Goal: Information Seeking & Learning: Learn about a topic

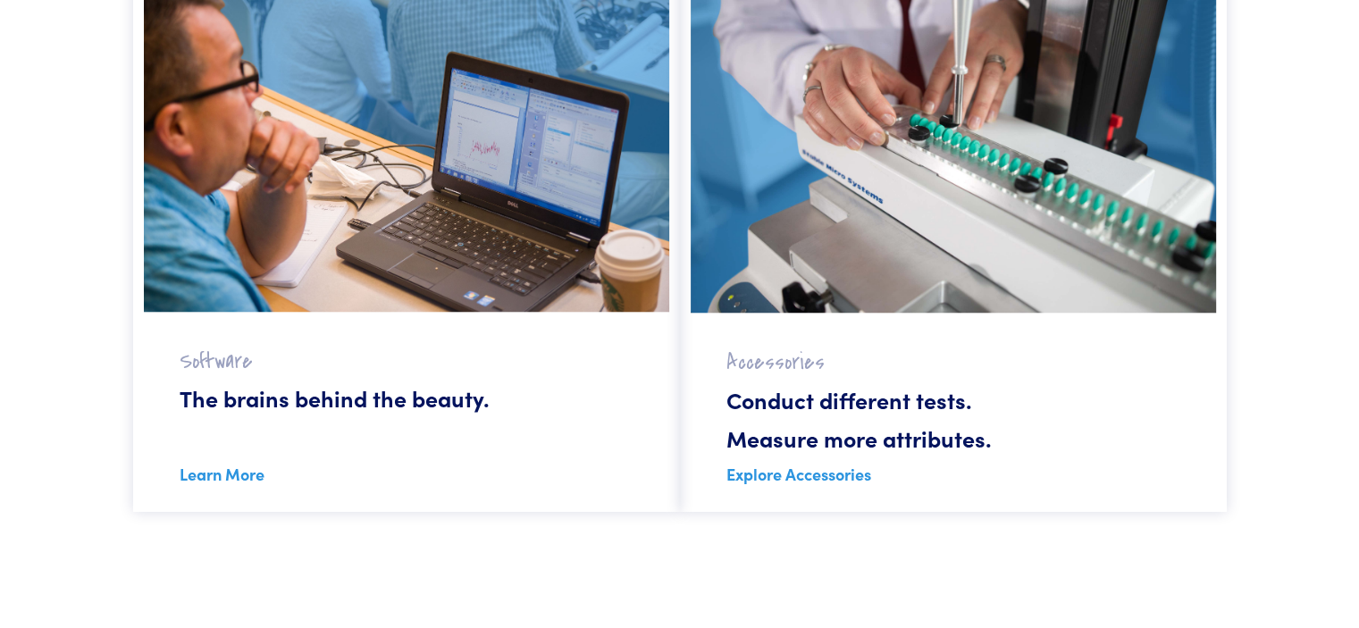
scroll to position [1623, 0]
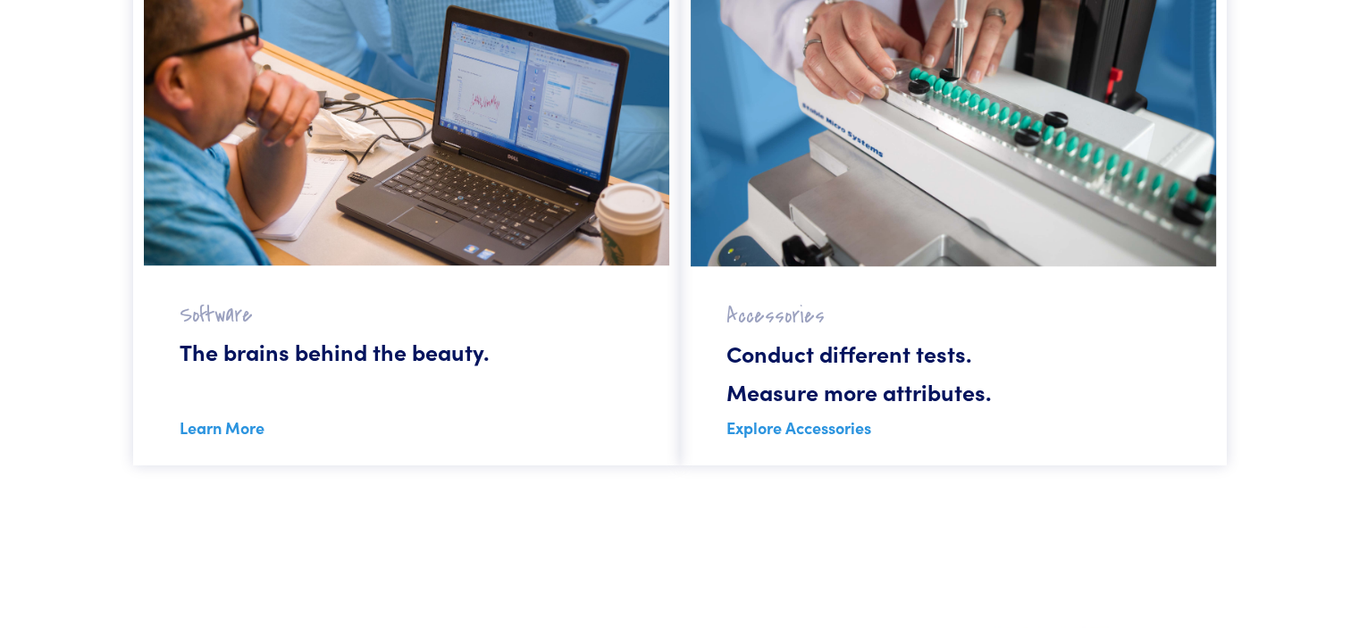
click at [768, 426] on link "Explore Accessories" at bounding box center [798, 427] width 145 height 22
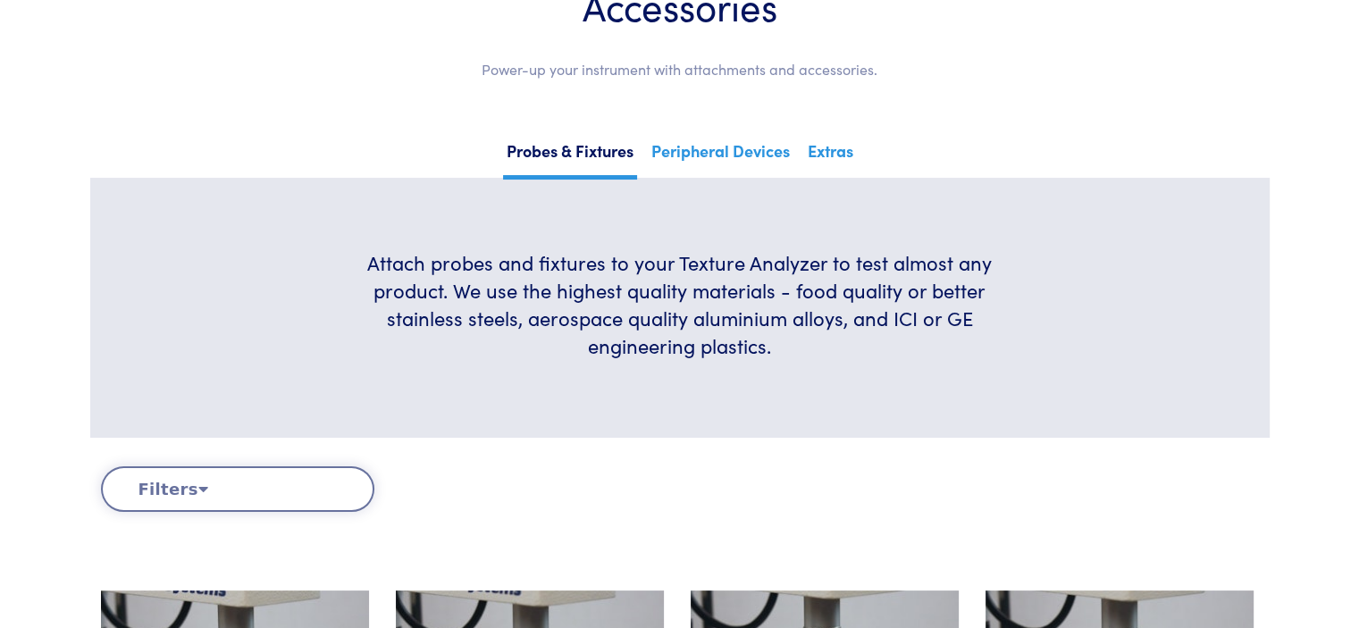
scroll to position [106, 0]
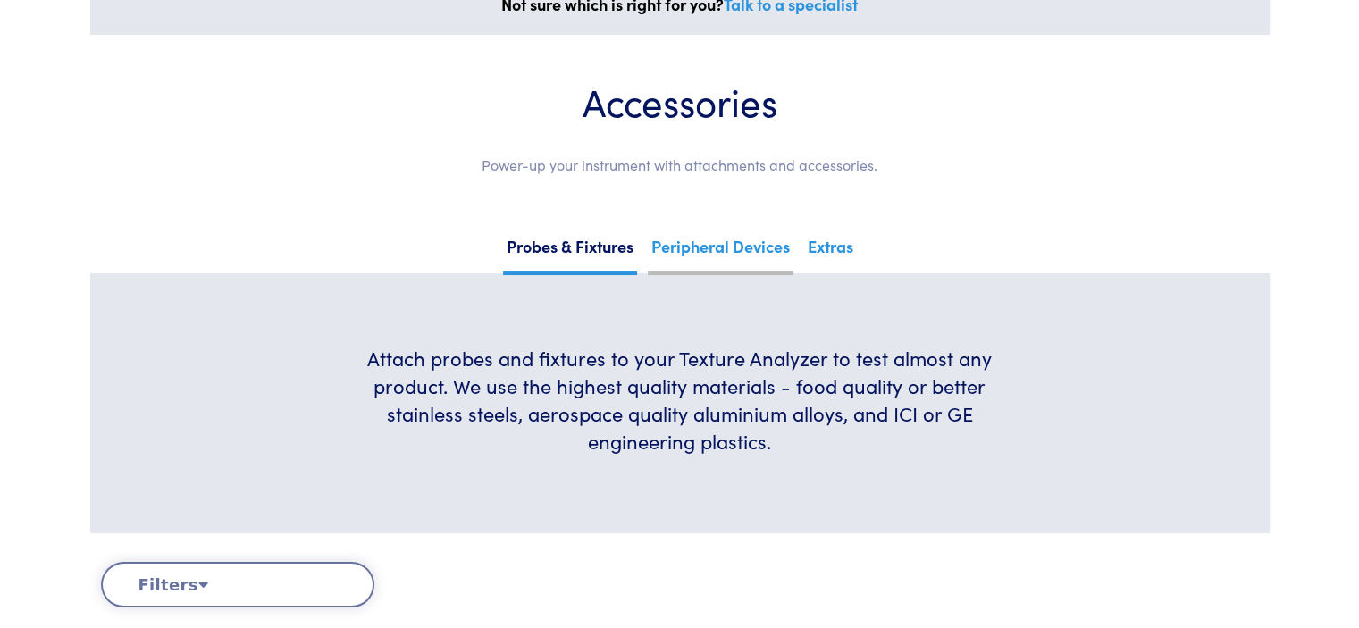
click at [736, 252] on link "Peripheral Devices" at bounding box center [721, 253] width 146 height 44
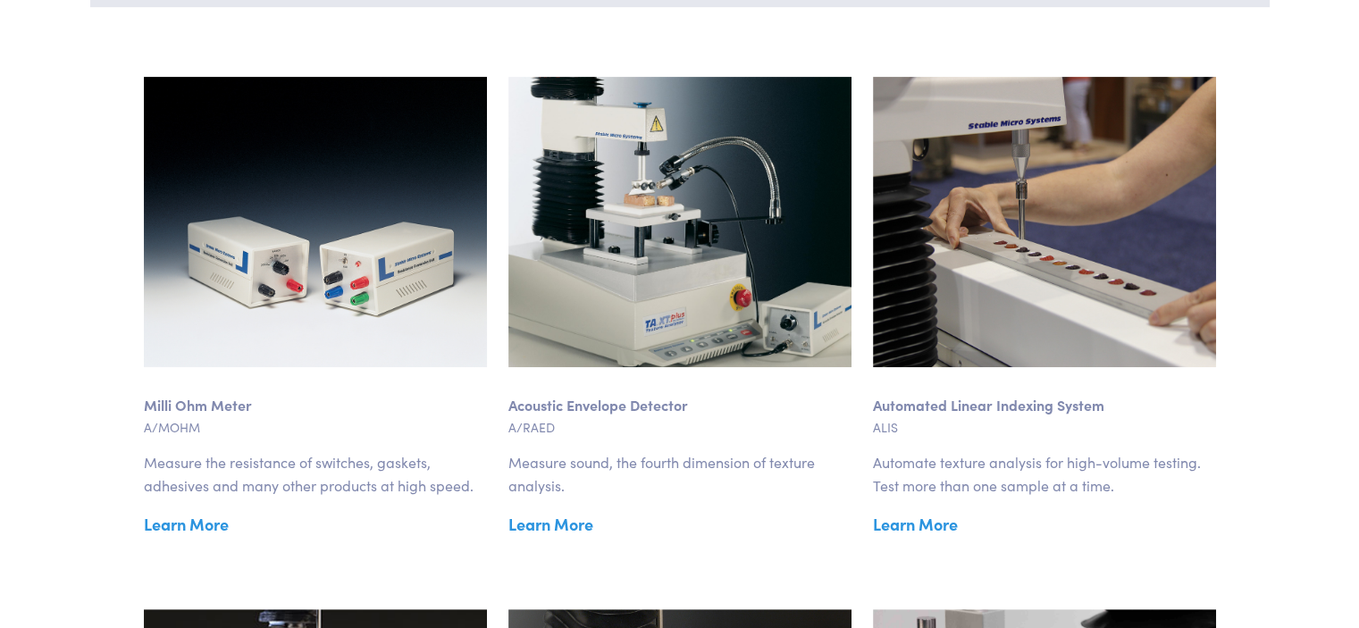
scroll to position [661, 0]
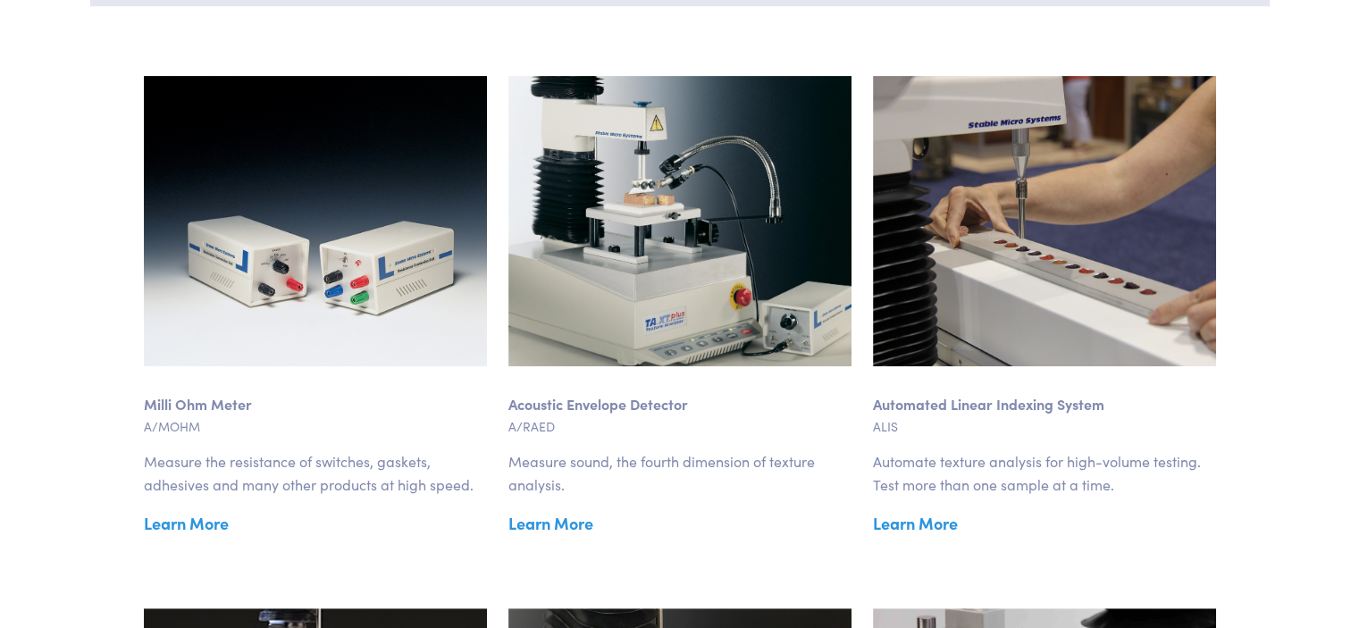
click at [911, 525] on link "Learn More" at bounding box center [1044, 523] width 343 height 27
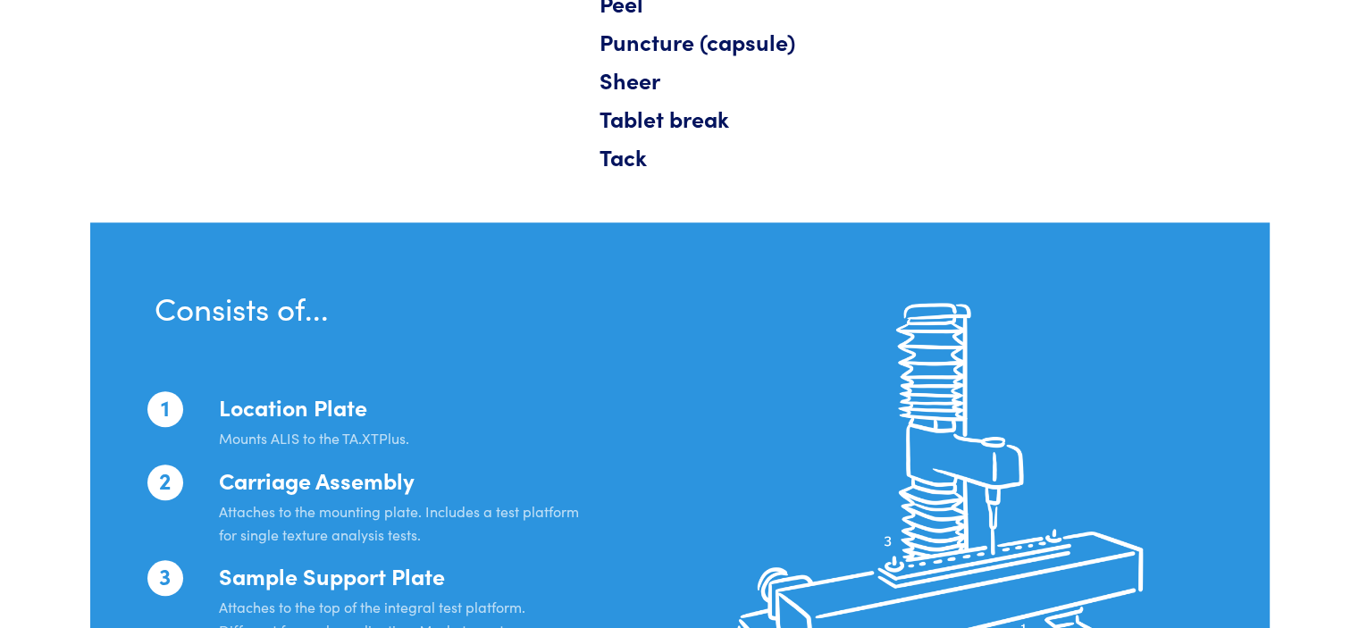
scroll to position [1288, 0]
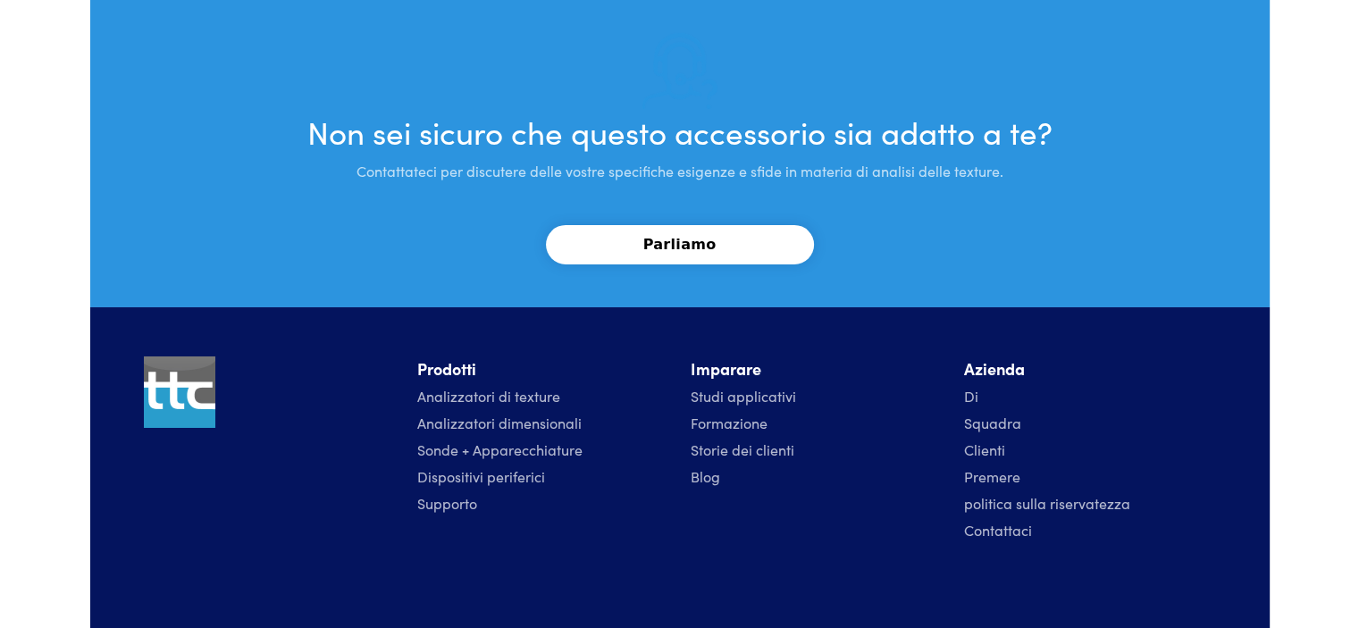
scroll to position [6324, 0]
